Goal: Use online tool/utility: Utilize a website feature to perform a specific function

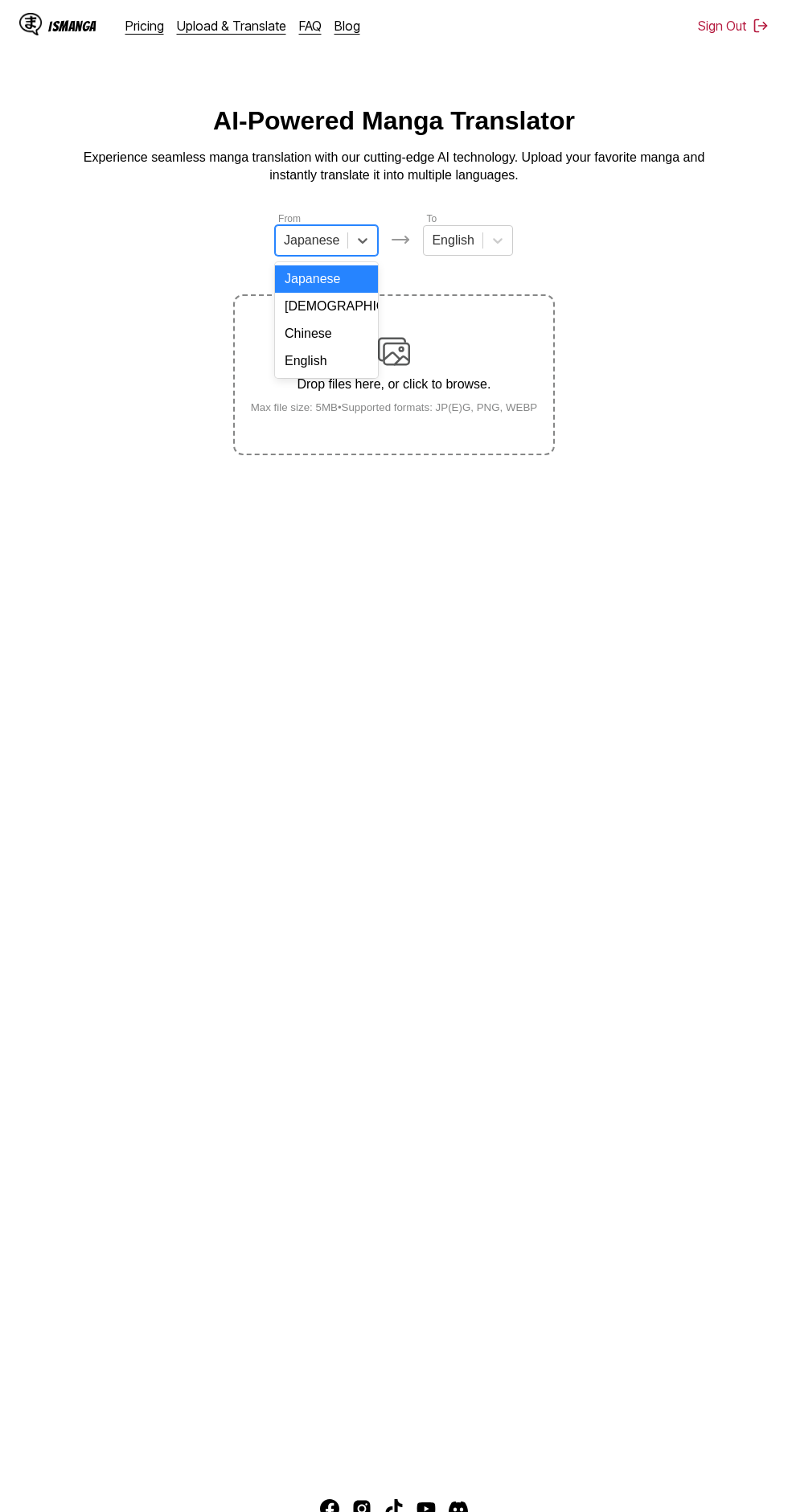
click at [348, 359] on div "English" at bounding box center [327, 361] width 103 height 28
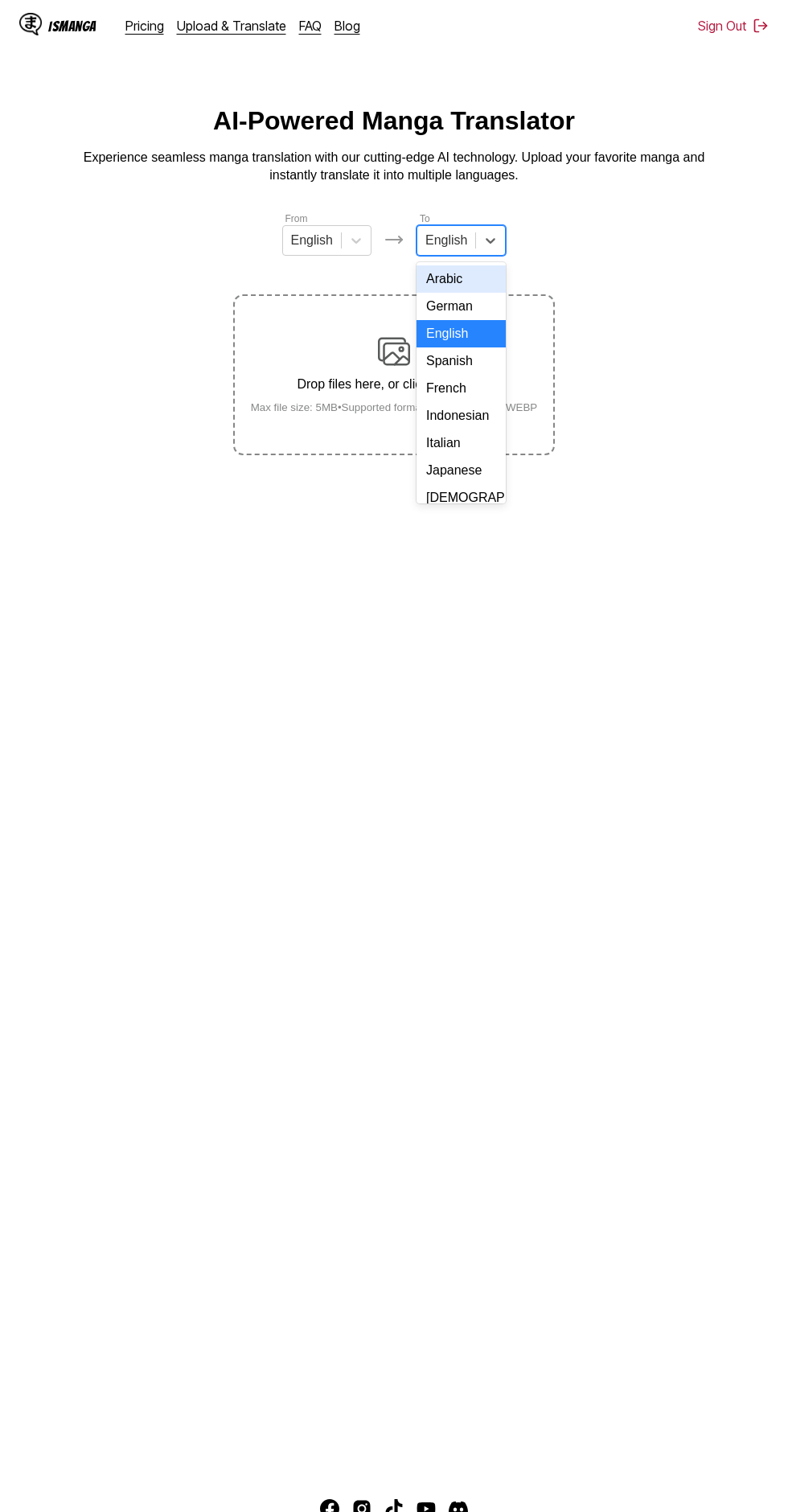
click at [481, 411] on div "Indonesian" at bounding box center [461, 416] width 89 height 28
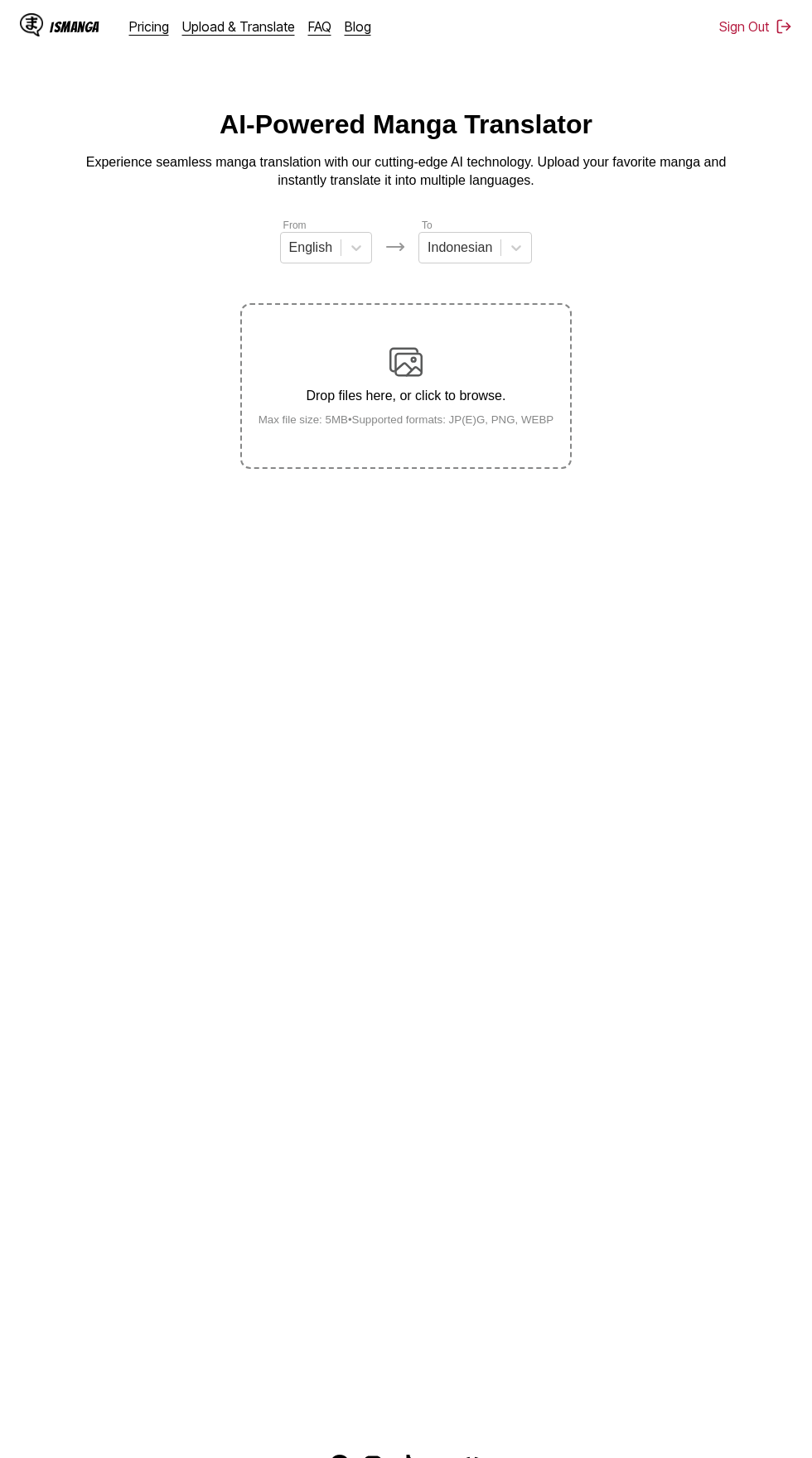
click at [432, 365] on div "Drop files here, or click to browse. Max file size: 5MB • Supported formats: JP…" at bounding box center [406, 386] width 322 height 81
click at [0, 0] on input "Drop files here, or click to browse. Max file size: 5MB • Supported formats: JP…" at bounding box center [0, 0] width 0 height 0
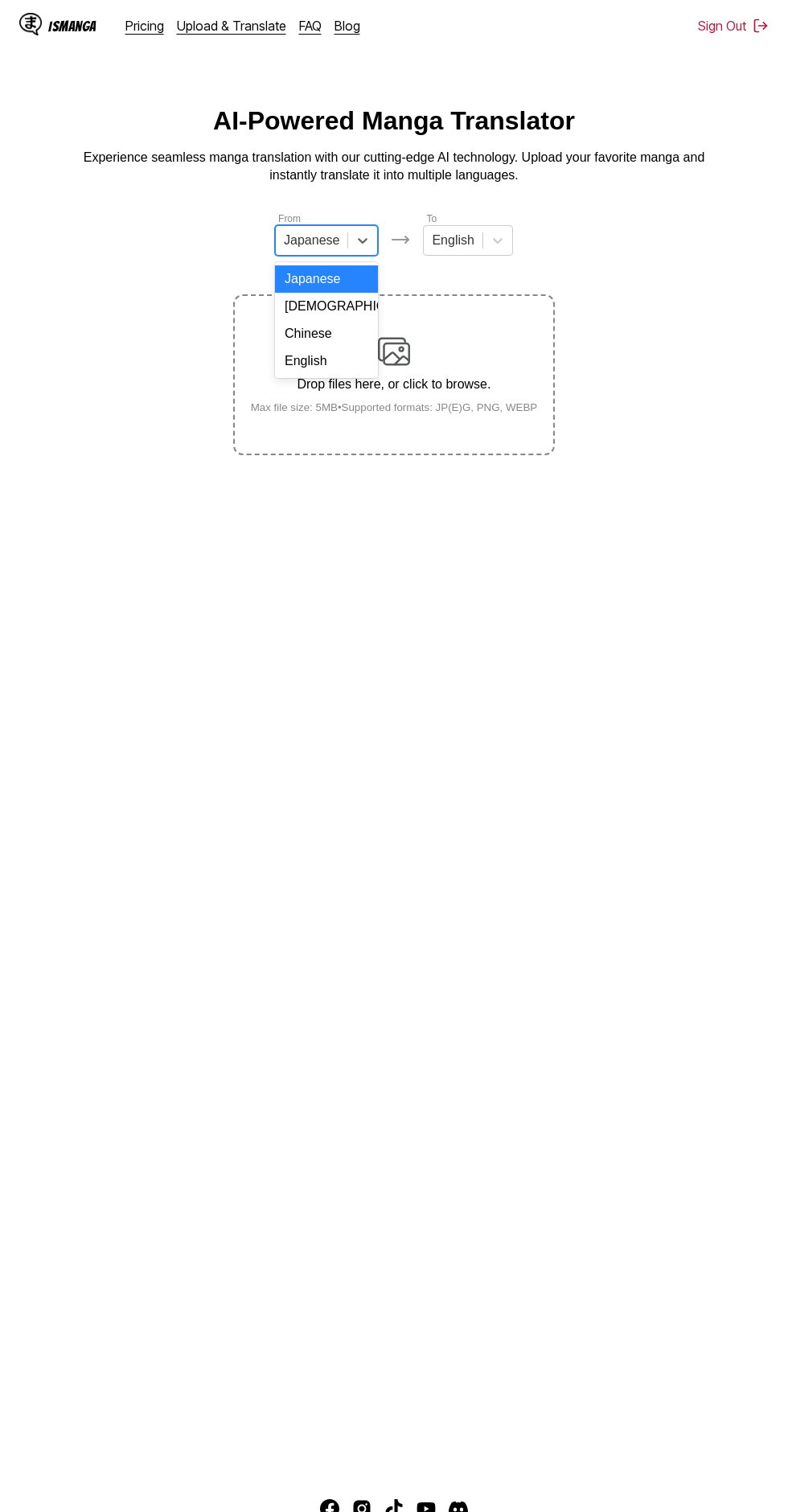
click at [353, 366] on div "English" at bounding box center [327, 361] width 103 height 28
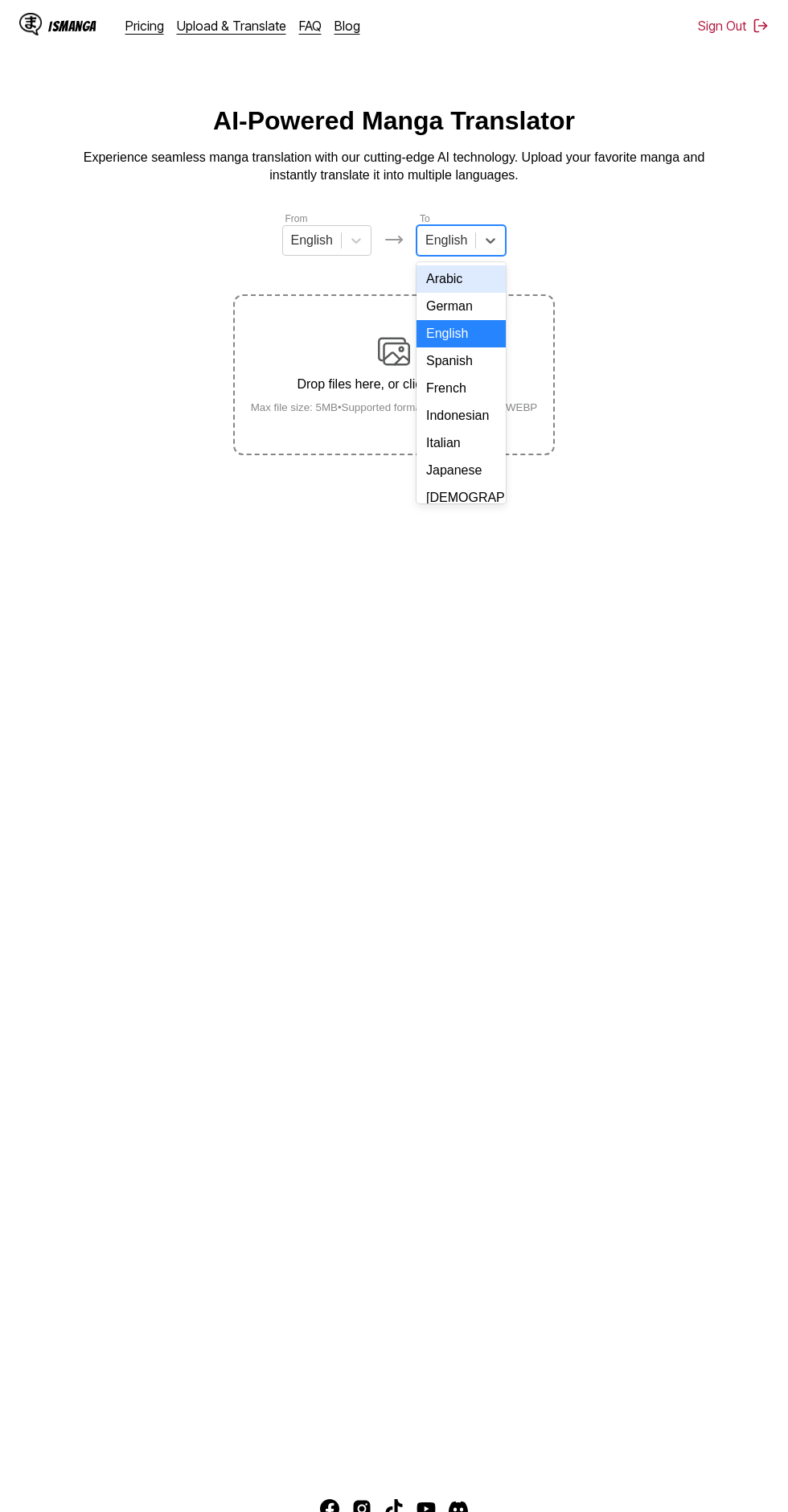
click at [485, 420] on div "Indonesian" at bounding box center [461, 416] width 89 height 28
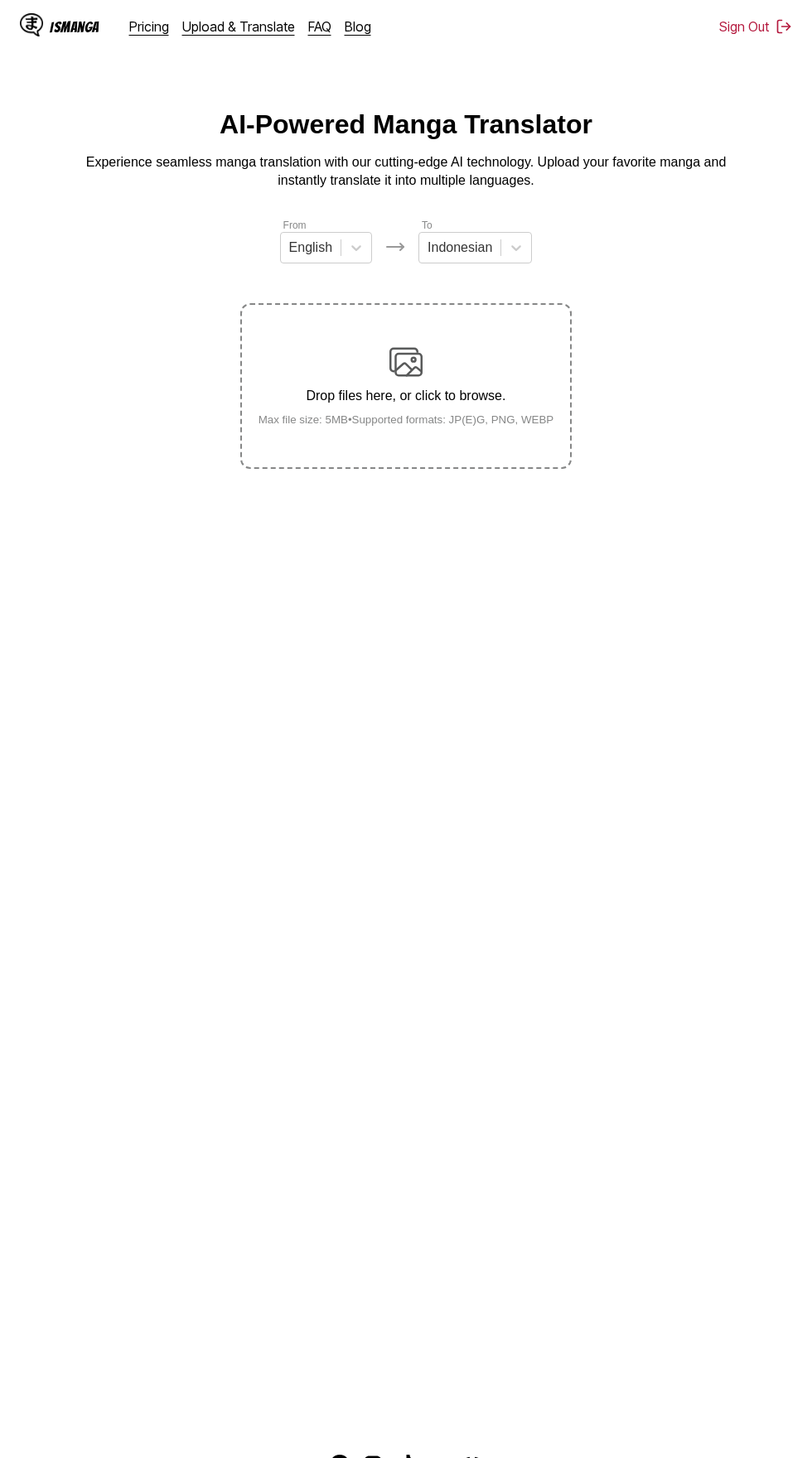
click at [439, 363] on div "Drop files here, or click to browse. Max file size: 5MB • Supported formats: JP…" at bounding box center [406, 386] width 322 height 81
click at [0, 0] on input "Drop files here, or click to browse. Max file size: 5MB • Supported formats: JP…" at bounding box center [0, 0] width 0 height 0
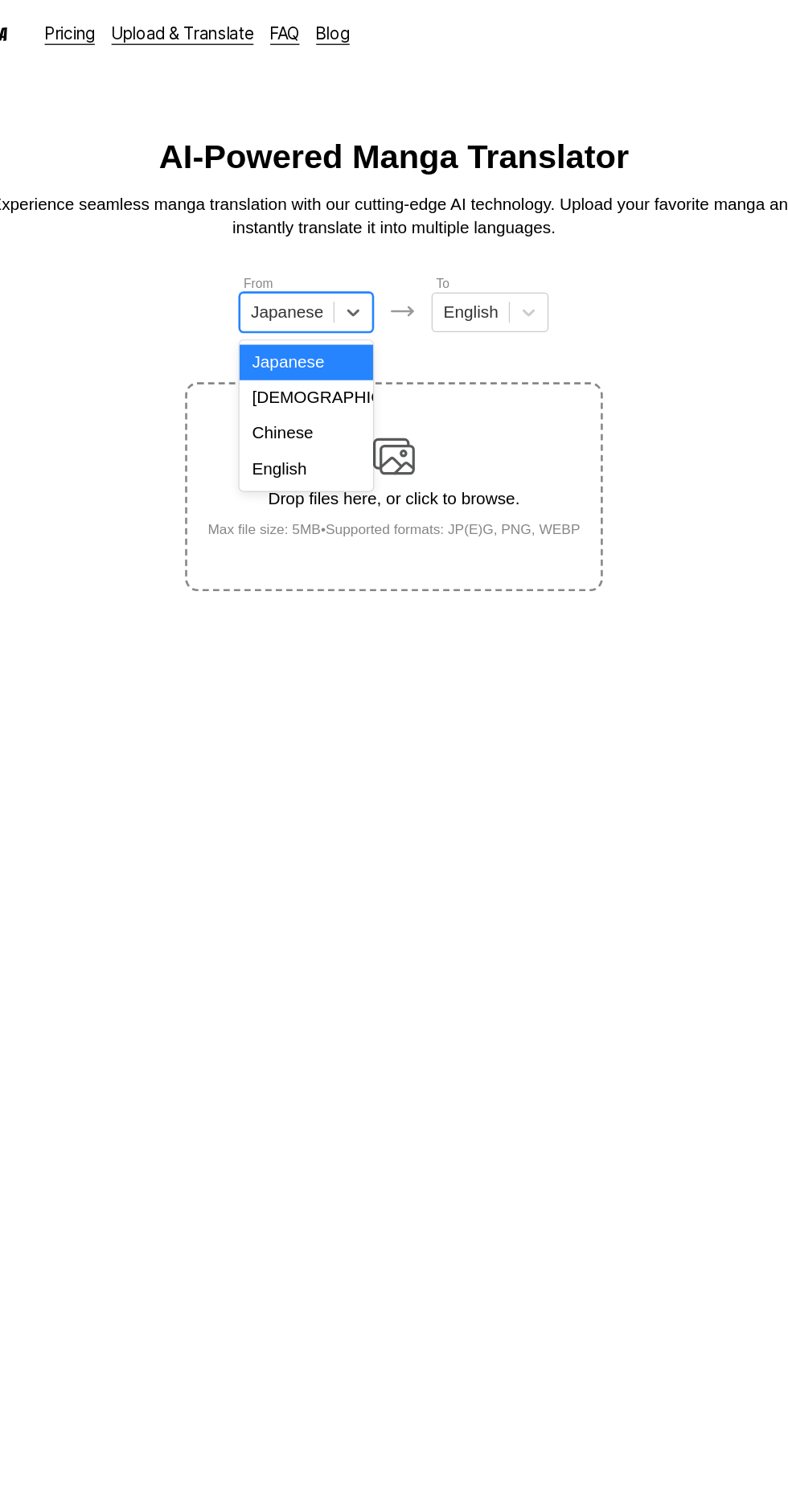
click at [348, 361] on div "English" at bounding box center [327, 361] width 103 height 28
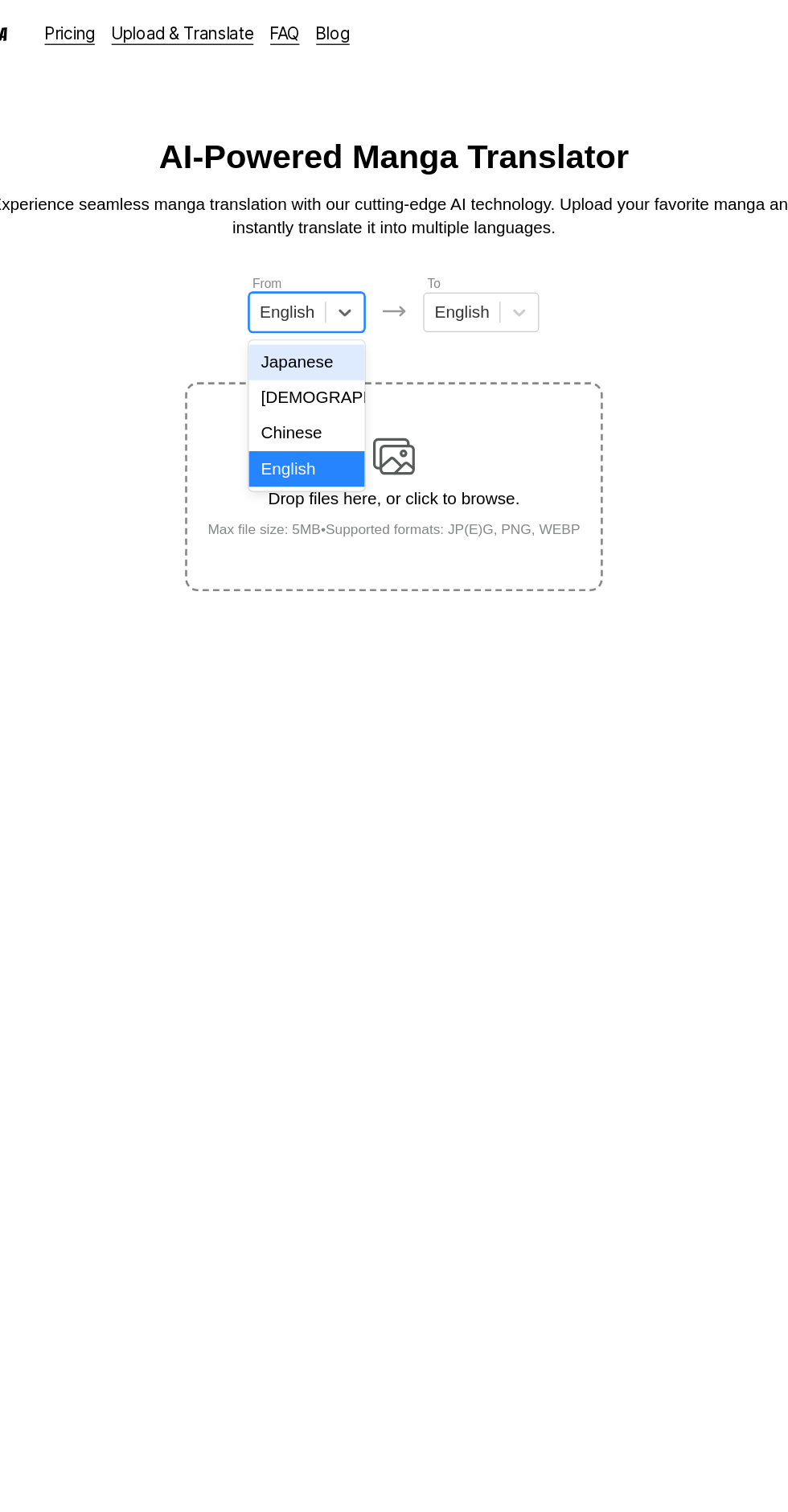
click at [341, 361] on div "English" at bounding box center [327, 361] width 89 height 28
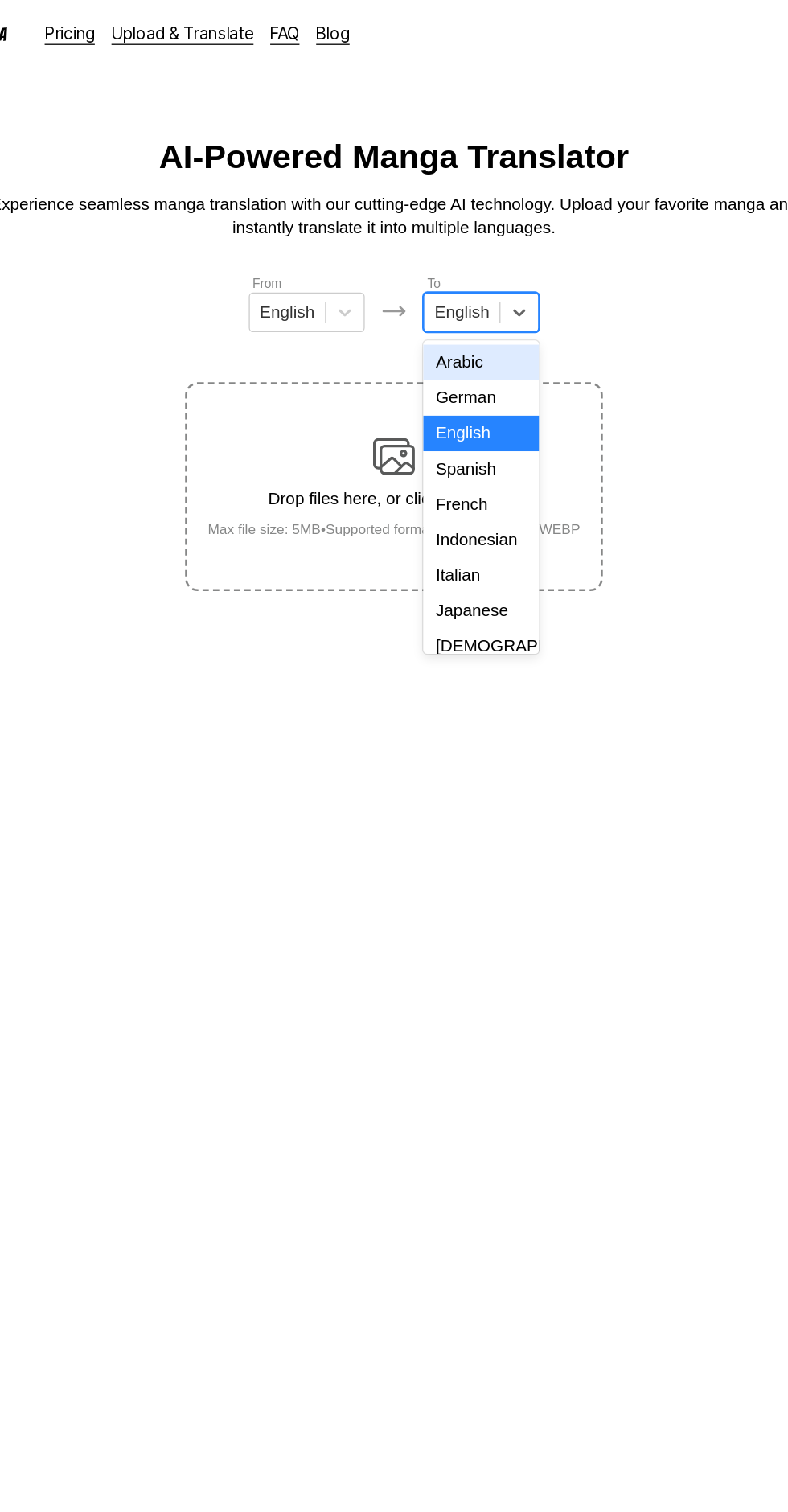
click at [471, 424] on div "Indonesian" at bounding box center [461, 416] width 89 height 28
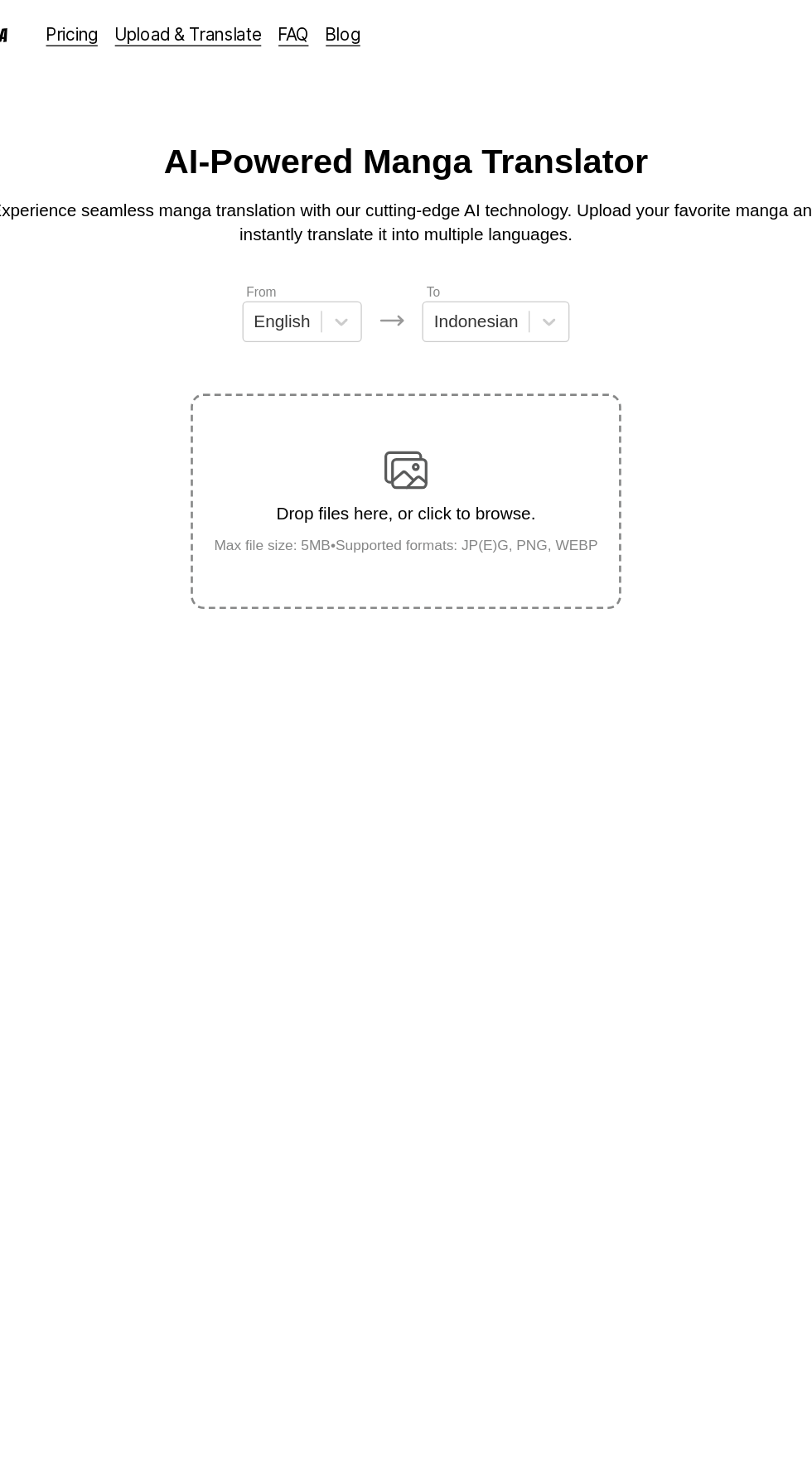
click at [412, 388] on p "Drop files here, or click to browse." at bounding box center [406, 396] width 322 height 15
click at [0, 0] on input "Drop files here, or click to browse. Max file size: 5MB • Supported formats: JP…" at bounding box center [0, 0] width 0 height 0
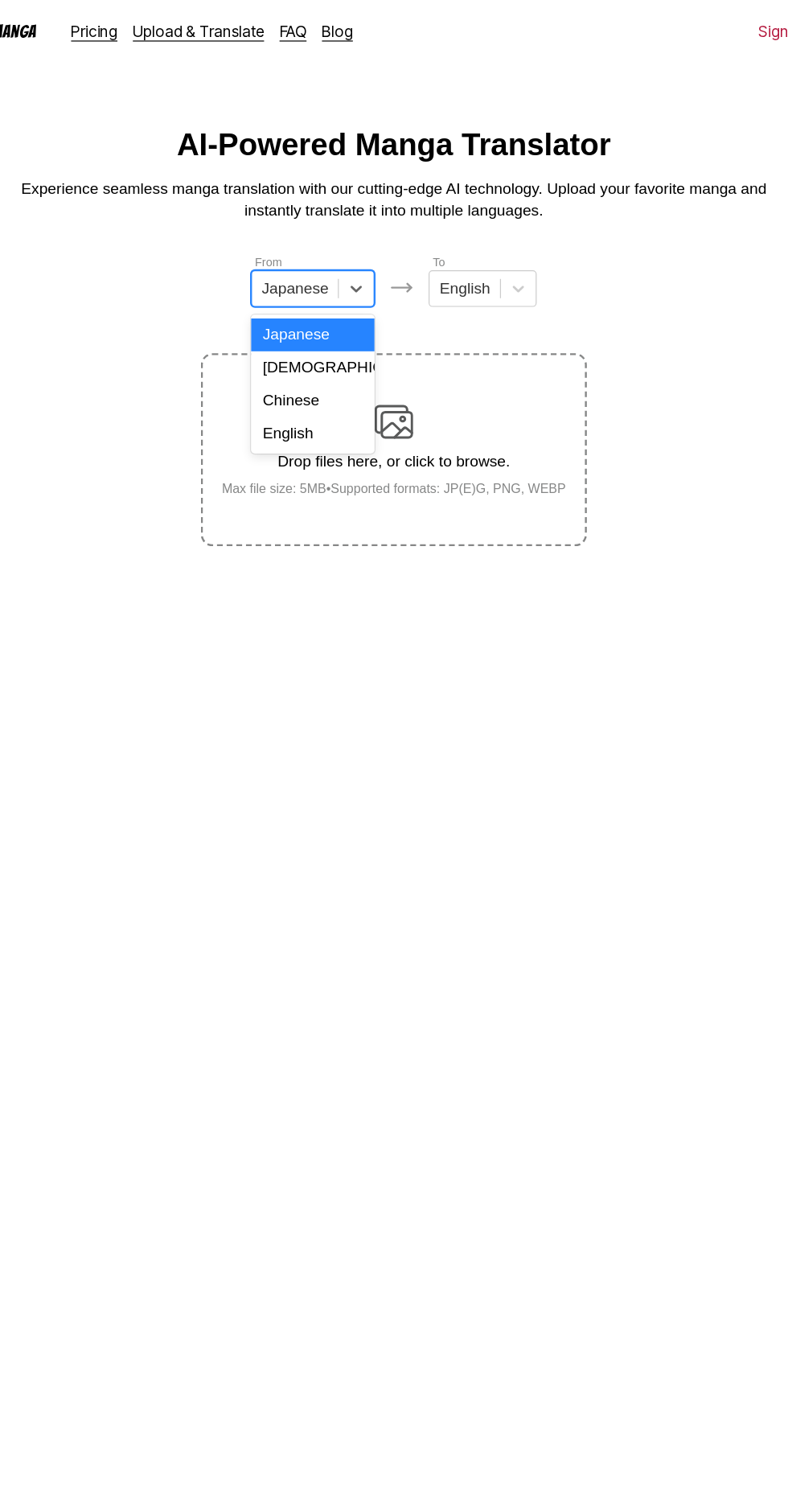
click at [359, 353] on div "English" at bounding box center [327, 361] width 103 height 28
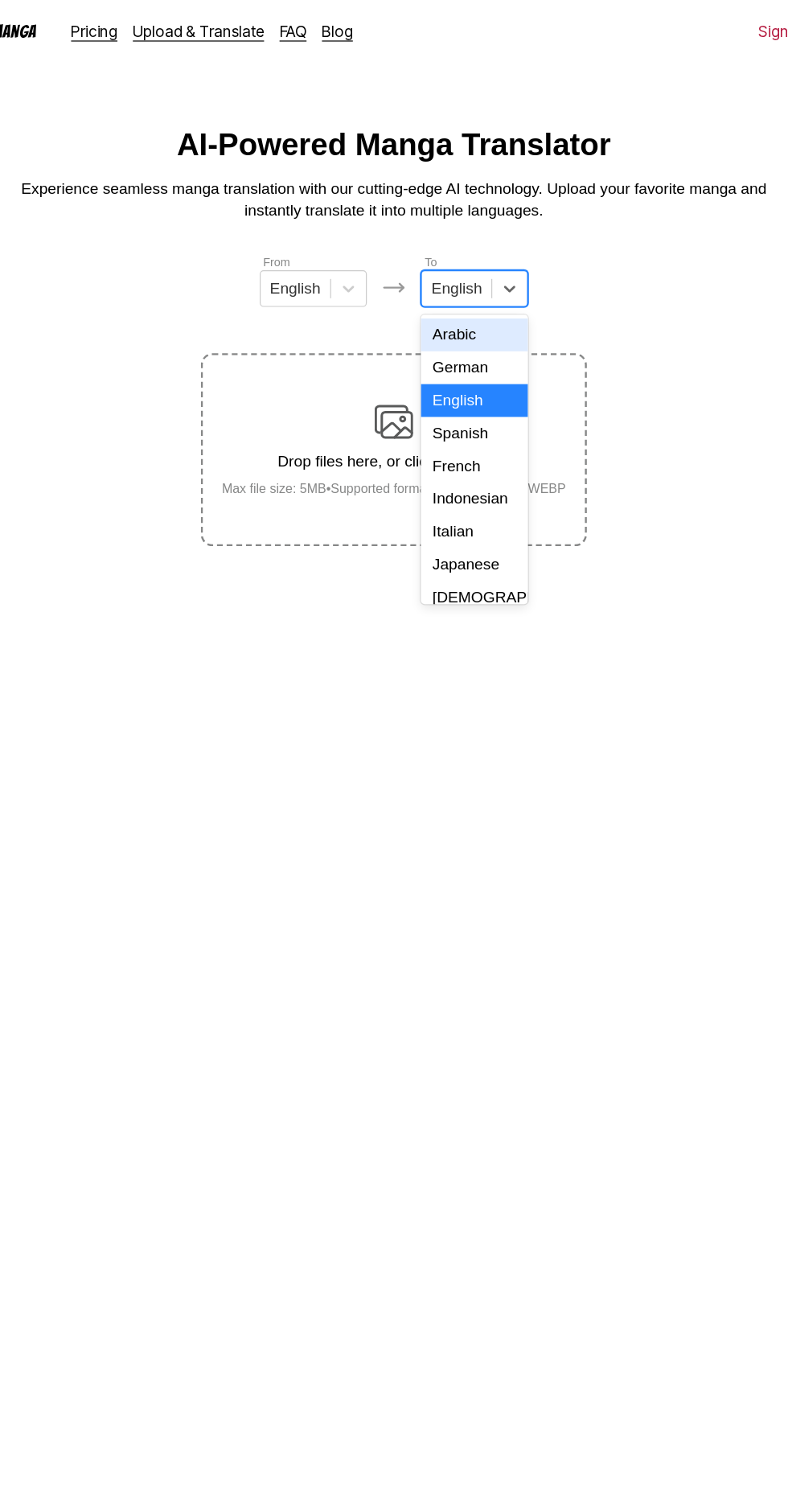
click at [473, 407] on div "Indonesian" at bounding box center [461, 416] width 89 height 28
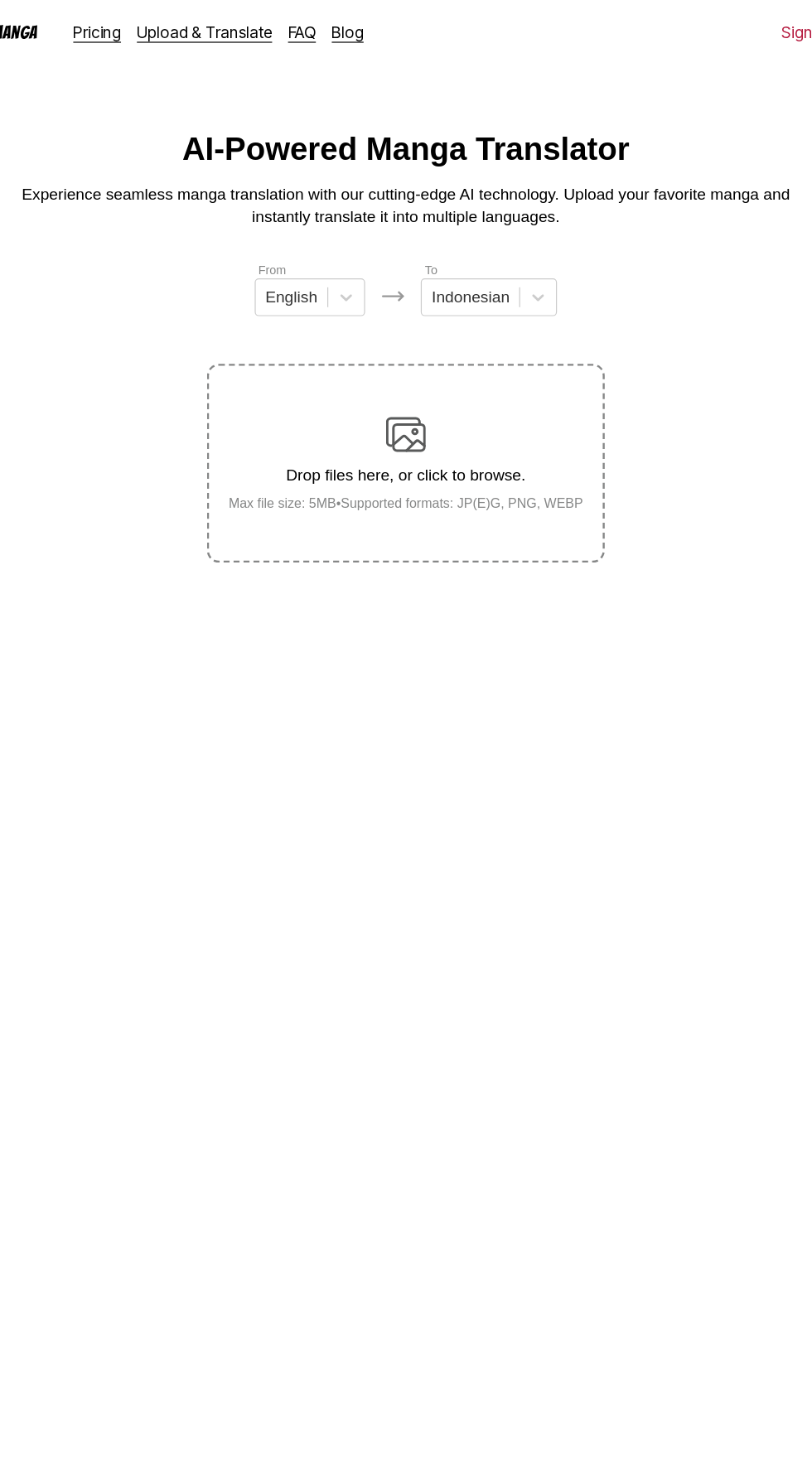
click at [478, 391] on div "Drop files here, or click to browse. Max file size: 5MB • Supported formats: JP…" at bounding box center [406, 386] width 322 height 81
click at [0, 0] on input "Drop files here, or click to browse. Max file size: 5MB • Supported formats: JP…" at bounding box center [0, 0] width 0 height 0
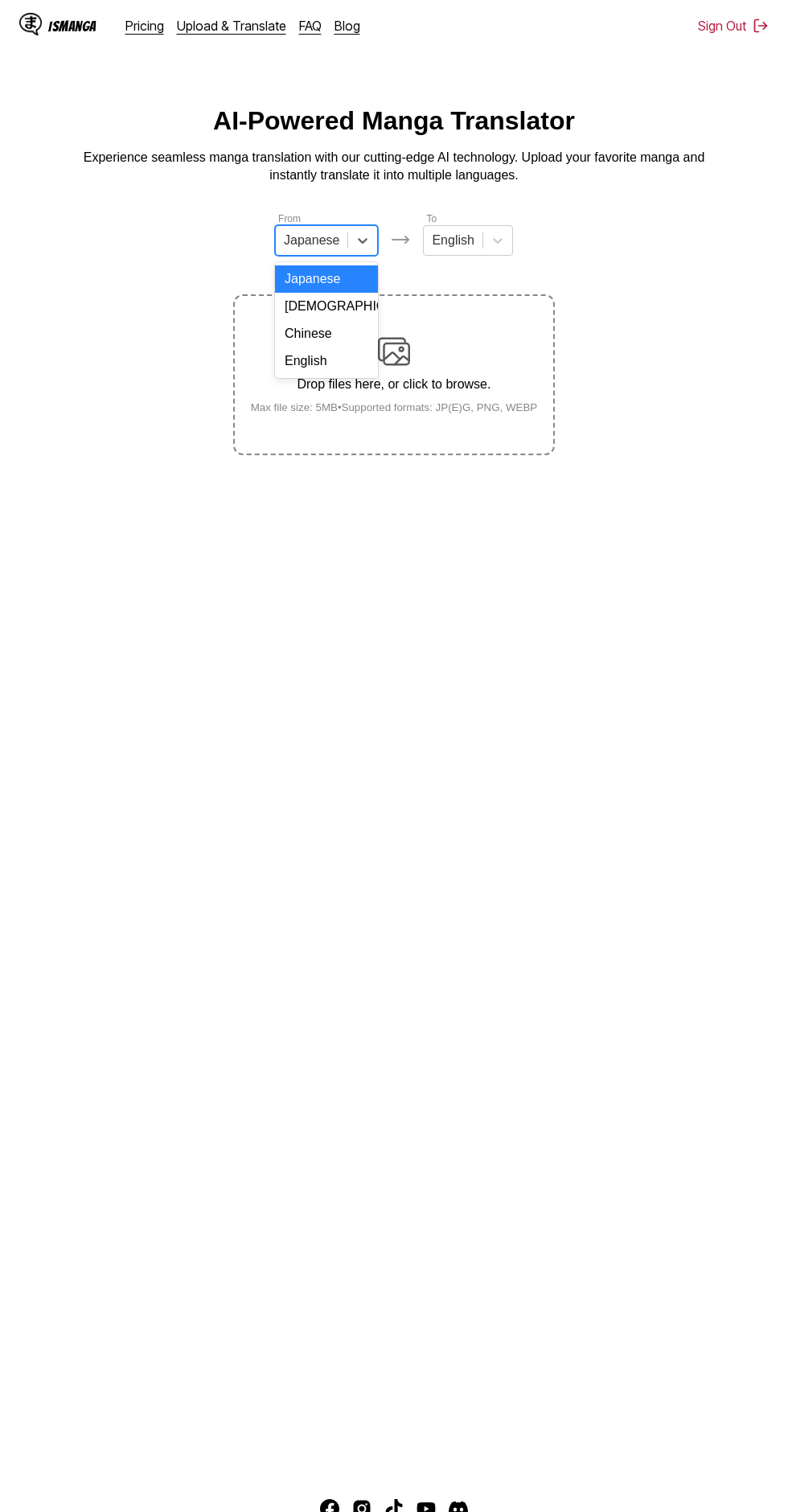
click at [342, 360] on div "English" at bounding box center [327, 361] width 103 height 28
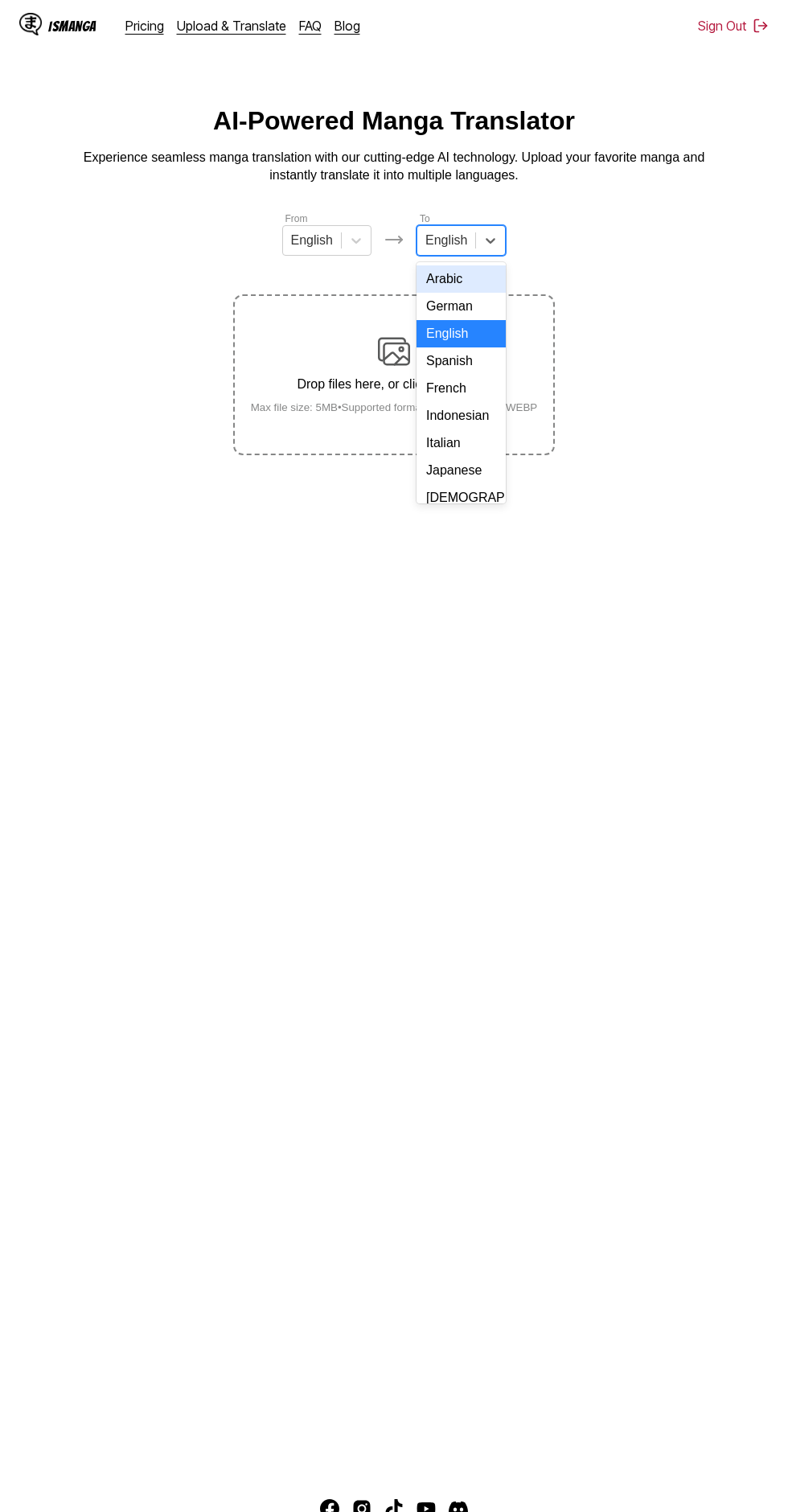
click at [467, 407] on div "Indonesian" at bounding box center [461, 416] width 89 height 28
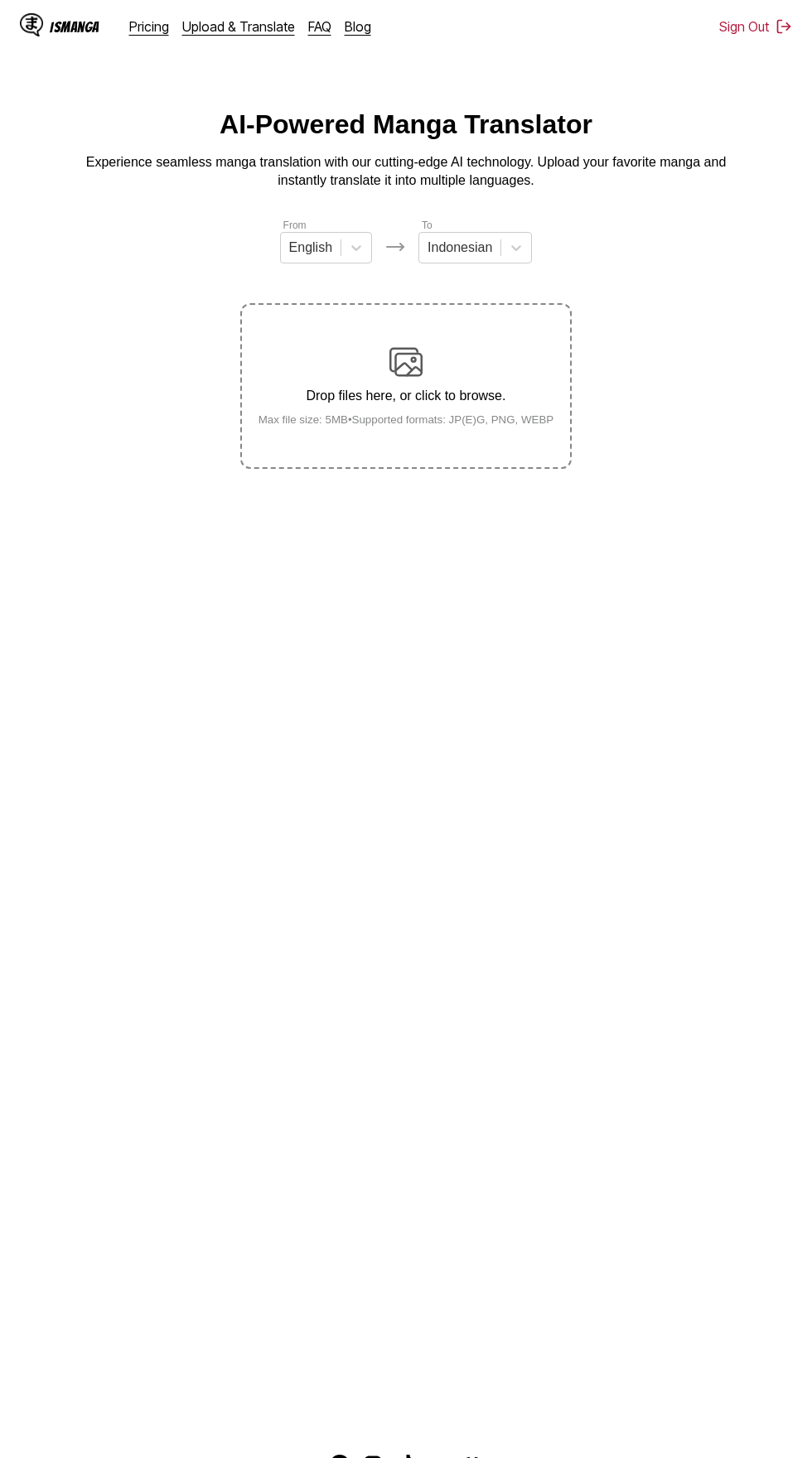
click at [424, 346] on div "Drop files here, or click to browse. Max file size: 5MB • Supported formats: JP…" at bounding box center [406, 386] width 322 height 81
click at [0, 0] on input "Drop files here, or click to browse. Max file size: 5MB • Supported formats: JP…" at bounding box center [0, 0] width 0 height 0
